Goal: Task Accomplishment & Management: Manage account settings

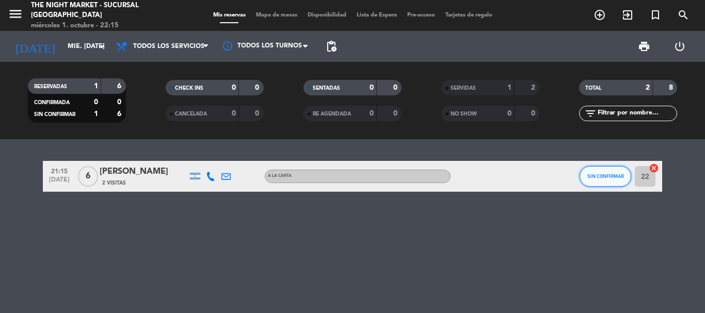
click at [599, 169] on button "SIN CONFIRMAR" at bounding box center [605, 176] width 52 height 21
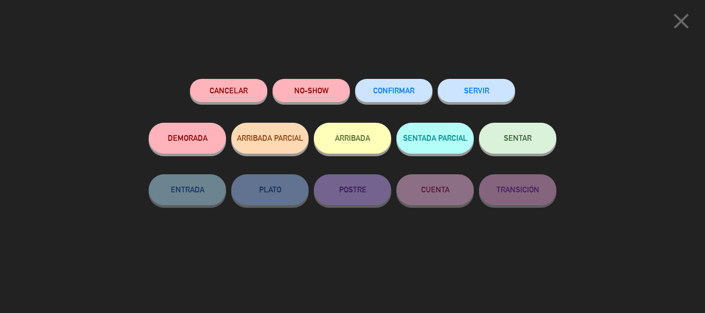
click at [482, 94] on button "SERVIR" at bounding box center [476, 90] width 77 height 23
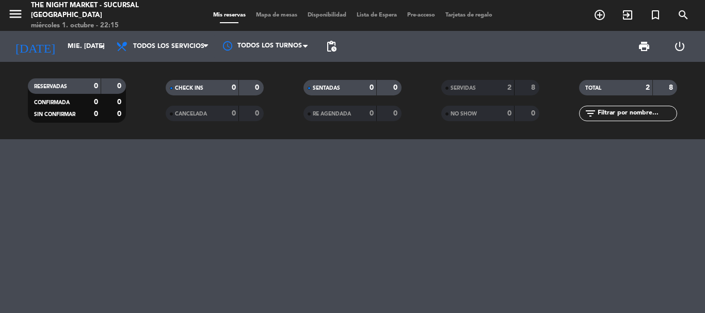
click at [521, 88] on div "8" at bounding box center [527, 88] width 20 height 12
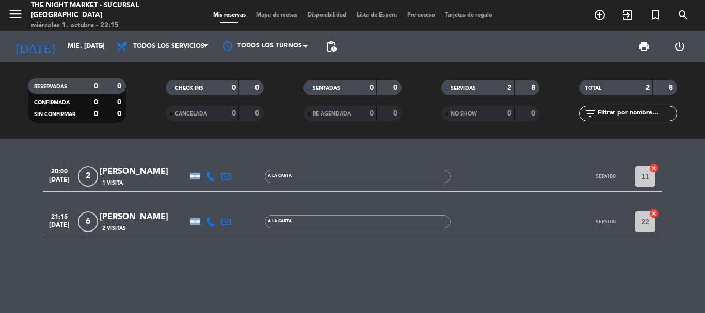
drag, startPoint x: 640, startPoint y: 220, endPoint x: 647, endPoint y: 220, distance: 6.2
click at [641, 220] on input "22" at bounding box center [645, 222] width 21 height 21
click at [655, 216] on icon "cancel" at bounding box center [654, 213] width 10 height 10
click at [653, 212] on icon "cancel" at bounding box center [654, 213] width 10 height 10
click at [144, 216] on div "[PERSON_NAME]" at bounding box center [144, 217] width 88 height 13
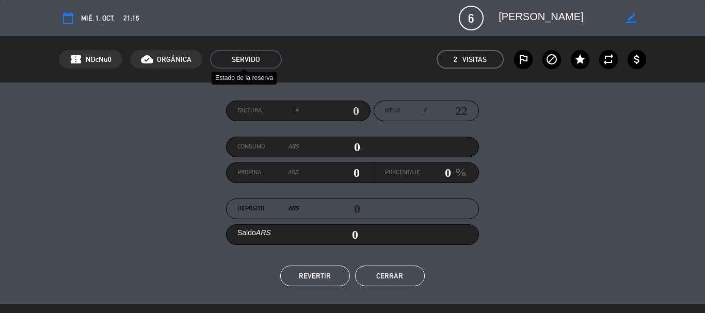
click at [245, 57] on span "SERVIDO" at bounding box center [246, 59] width 72 height 19
click at [240, 56] on span "SERVIDO" at bounding box center [246, 59] width 72 height 19
click at [311, 276] on button "REVERTIR" at bounding box center [315, 276] width 70 height 21
